Goal: Task Accomplishment & Management: Use online tool/utility

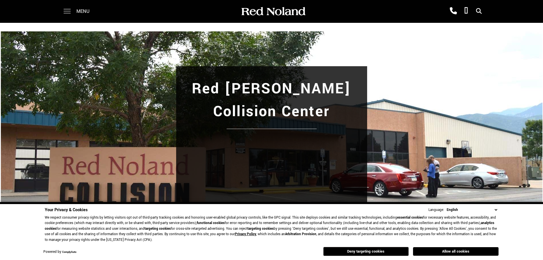
click at [68, 11] on span at bounding box center [67, 11] width 7 height 23
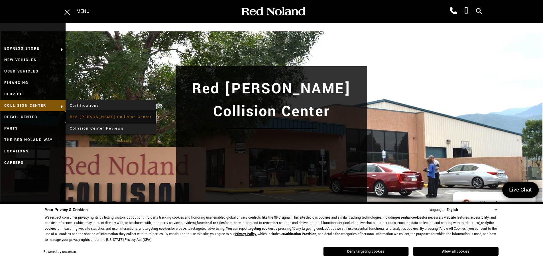
click at [90, 116] on link "Red [PERSON_NAME] Collision Center" at bounding box center [111, 116] width 90 height 11
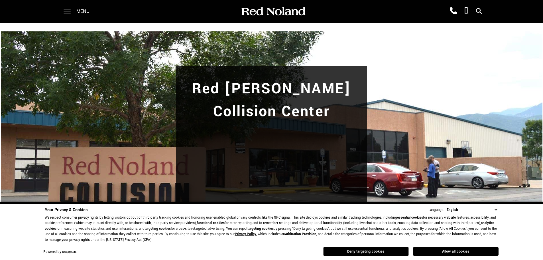
scroll to position [95, 0]
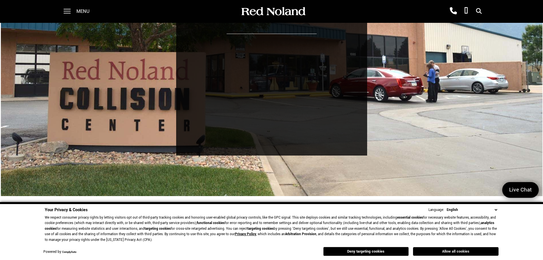
click at [453, 253] on button "Allow all cookies" at bounding box center [456, 251] width 86 height 9
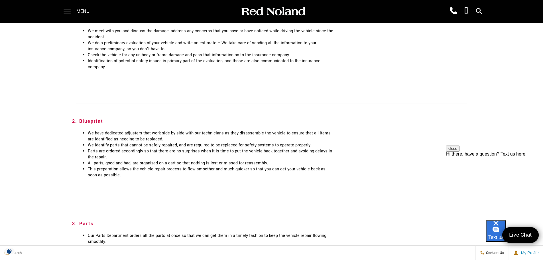
scroll to position [665, 0]
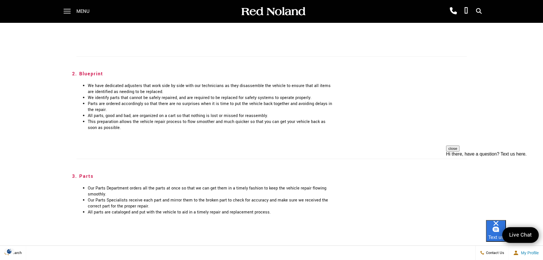
click at [482, 212] on input "Enter your message" at bounding box center [474, 213] width 98 height 13
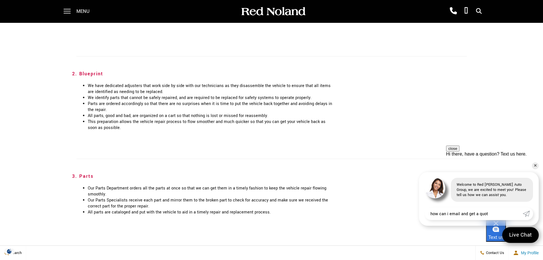
type input "how can i email and get a quote"
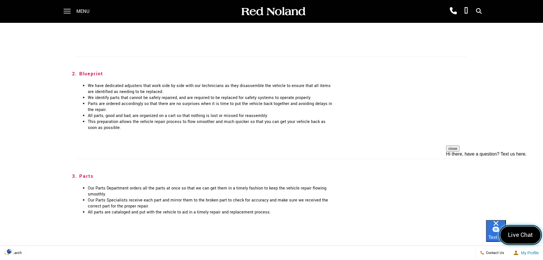
click at [517, 238] on span "Live Chat" at bounding box center [520, 235] width 31 height 9
click at [131, 112] on div "2. Blueprint We have dedicated adjusters that work side by side with our techni…" at bounding box center [271, 107] width 399 height 91
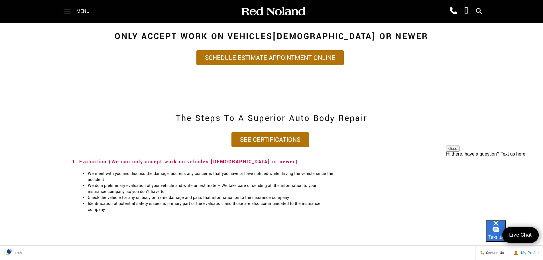
scroll to position [427, 0]
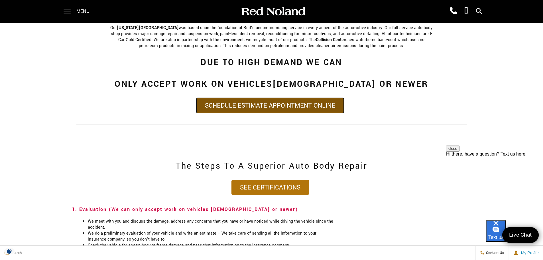
click at [271, 98] on link "Schedule Estimate Appointment Online" at bounding box center [269, 105] width 147 height 15
